Goal: Find specific page/section: Find specific page/section

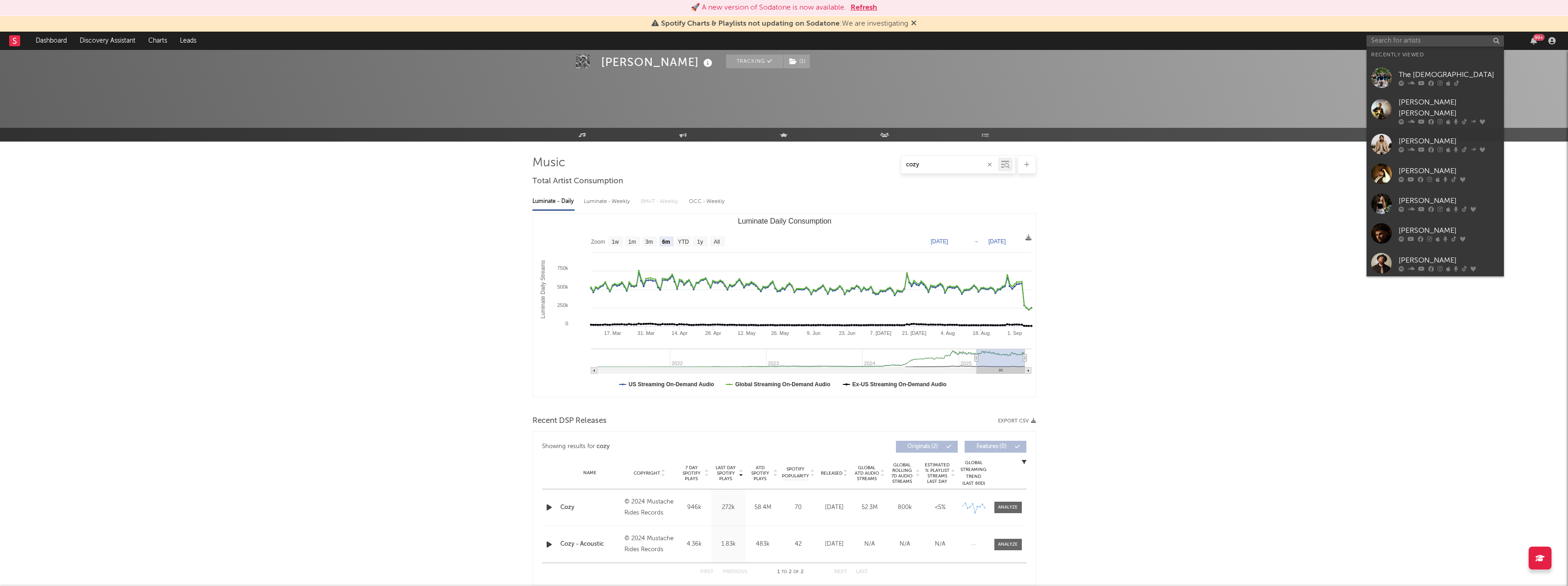
select select "6m"
select select "All"
click at [1390, 38] on input "text" at bounding box center [1435, 41] width 138 height 12
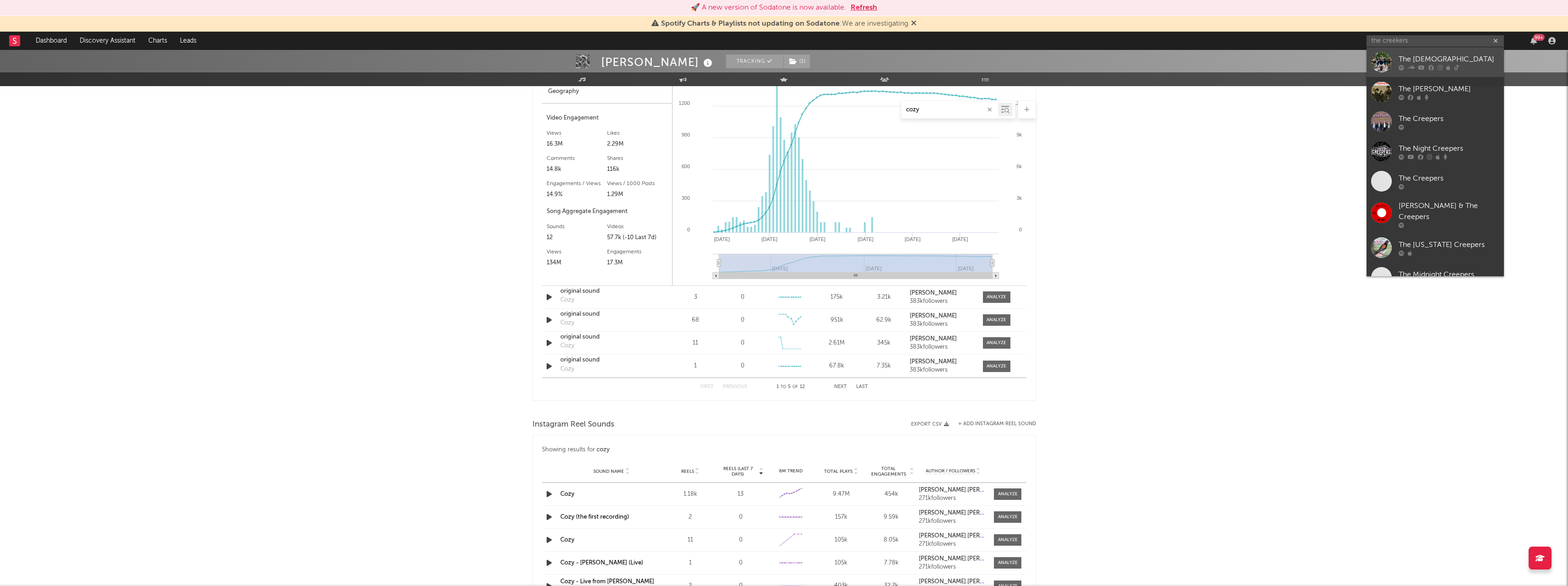
type input "the creekers"
click at [1398, 66] on link "The [DEMOGRAPHIC_DATA]" at bounding box center [1435, 62] width 138 height 30
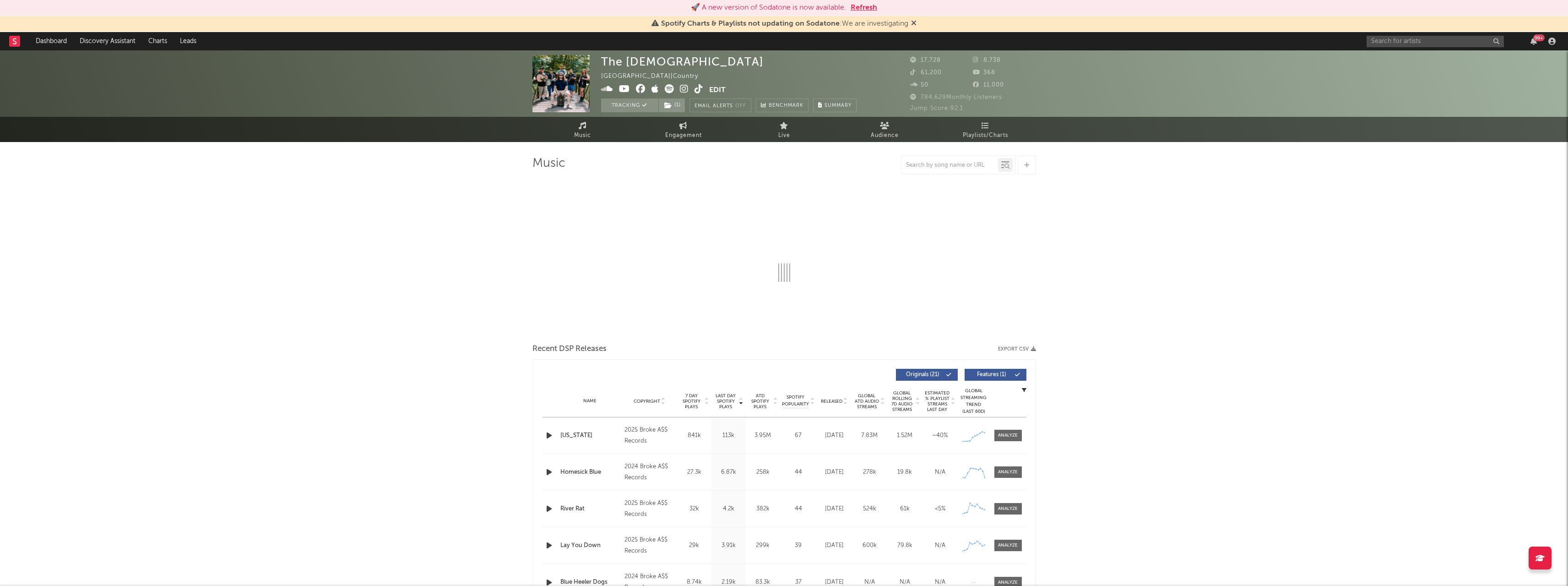
select select "6m"
